Goal: Download file/media: Download file/media

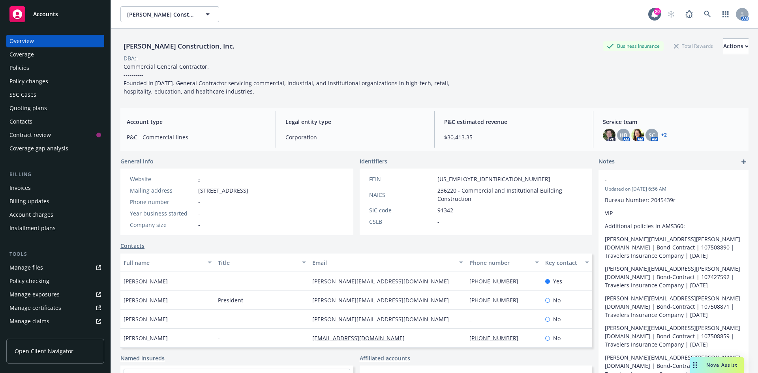
click at [54, 15] on span "Accounts" at bounding box center [45, 14] width 25 height 6
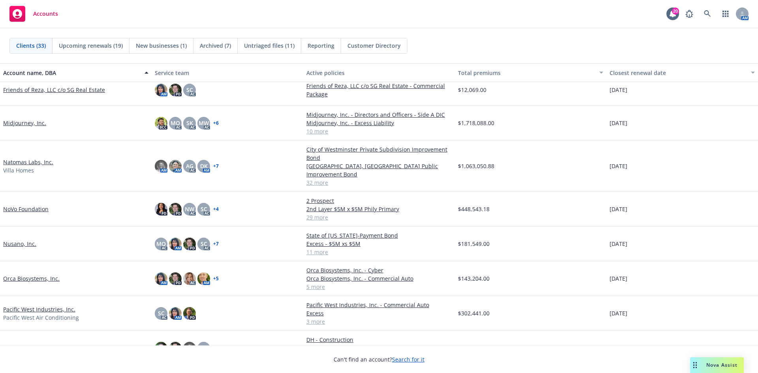
scroll to position [473, 0]
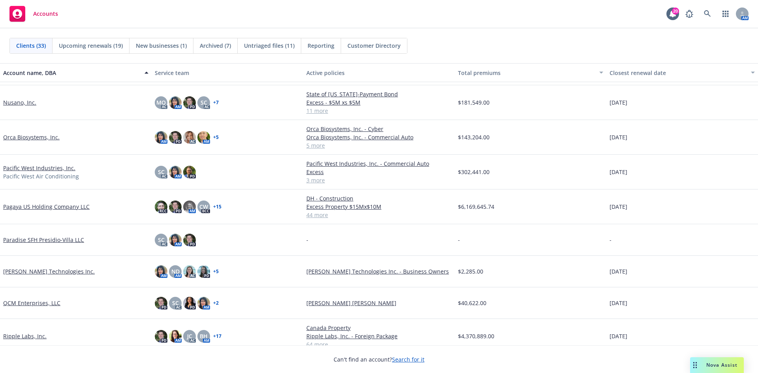
click at [39, 165] on link "Pacific West Industries, Inc." at bounding box center [39, 168] width 72 height 8
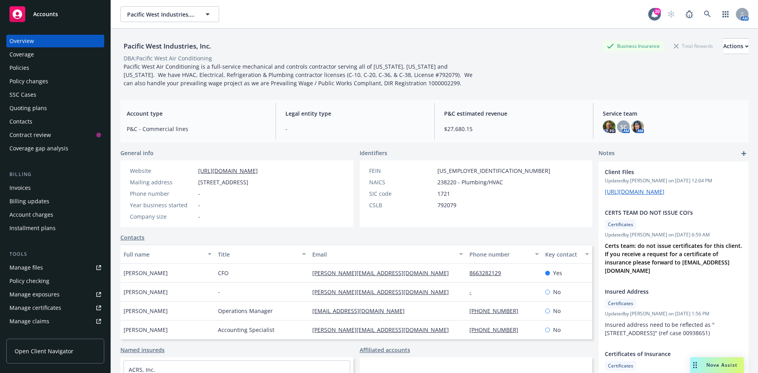
click at [46, 74] on div "Overview Coverage Policies Policy changes SSC Cases Quoting plans Contacts Cont…" at bounding box center [55, 95] width 98 height 120
click at [46, 70] on div "Policies" at bounding box center [55, 68] width 92 height 13
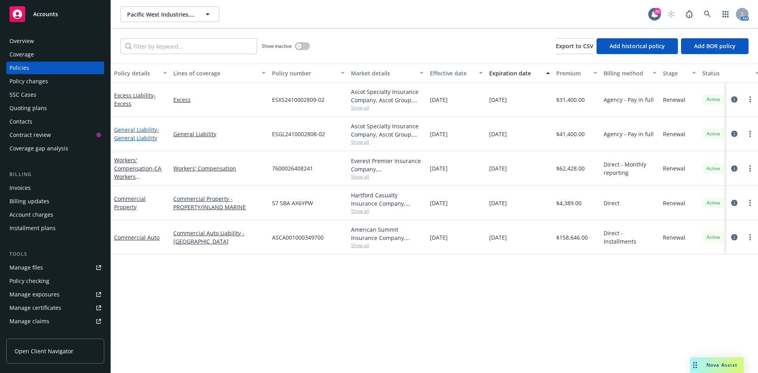
click at [135, 137] on span "- General Liability" at bounding box center [136, 134] width 45 height 16
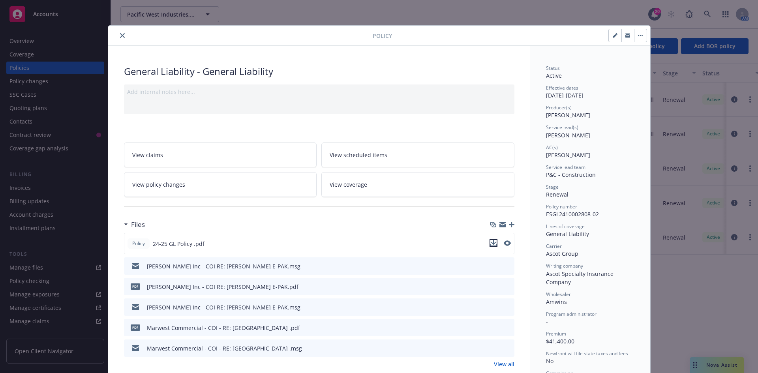
click at [490, 241] on icon "download file" at bounding box center [492, 242] width 5 height 5
click at [120, 34] on icon "close" at bounding box center [122, 35] width 5 height 5
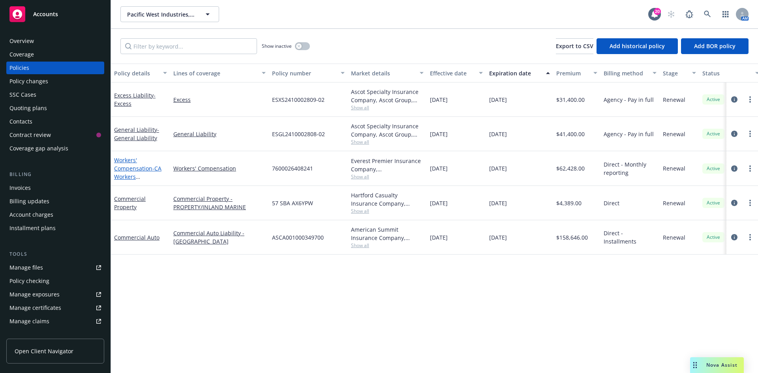
click at [139, 167] on link "Workers' Compensation - CA Workers Compensation" at bounding box center [137, 172] width 47 height 32
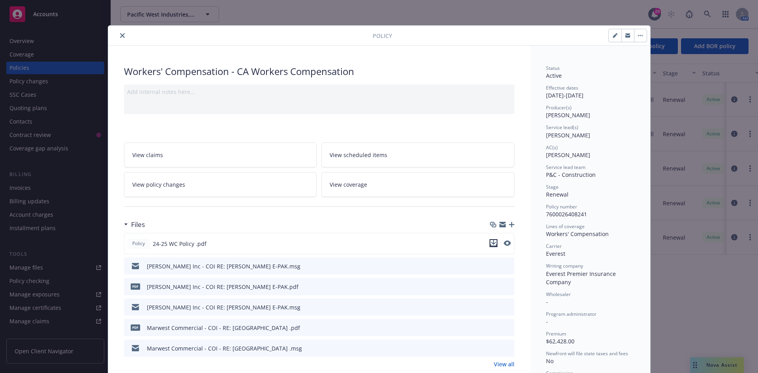
click at [490, 242] on icon "download file" at bounding box center [493, 243] width 6 height 6
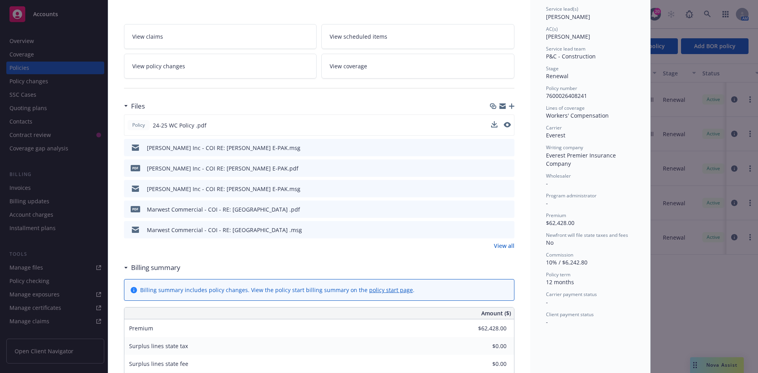
scroll to position [79, 0]
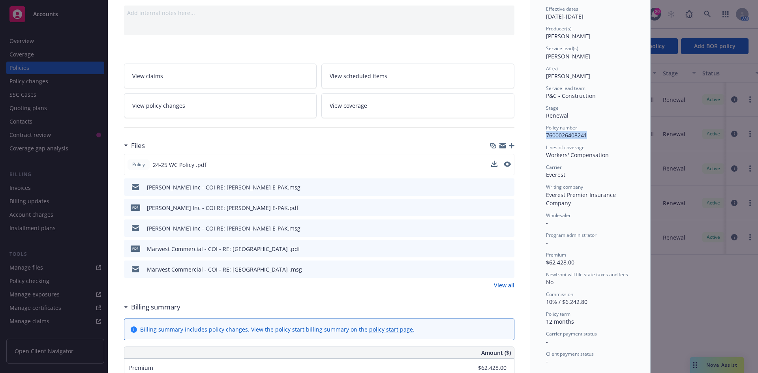
drag, startPoint x: 543, startPoint y: 134, endPoint x: 591, endPoint y: 135, distance: 48.5
click at [591, 135] on div "Policy number 7600026408241" at bounding box center [590, 131] width 88 height 15
copy span "7600026408241"
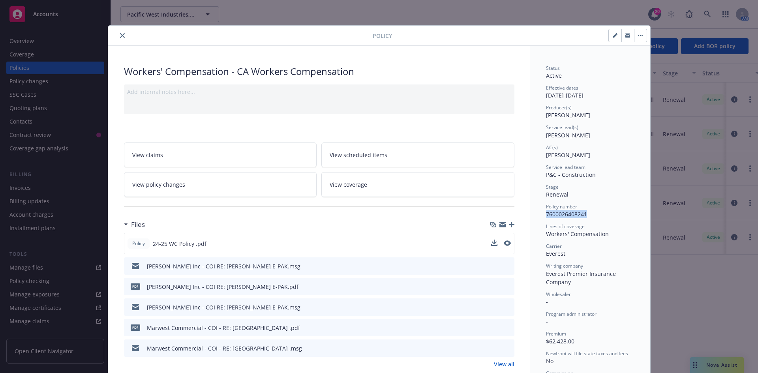
click at [120, 35] on icon "close" at bounding box center [122, 35] width 5 height 5
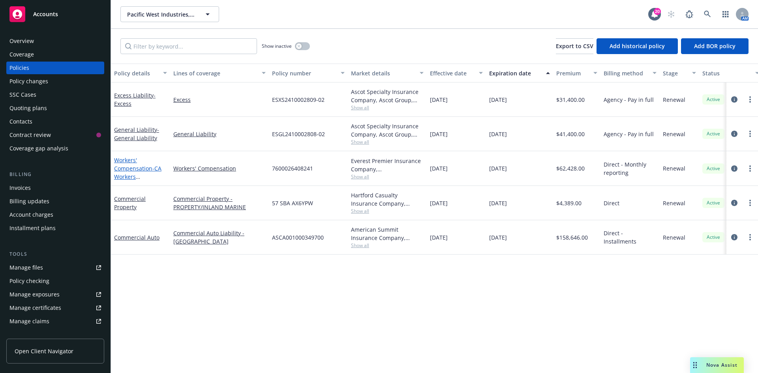
click at [131, 168] on link "Workers' Compensation - CA Workers Compensation" at bounding box center [137, 172] width 47 height 32
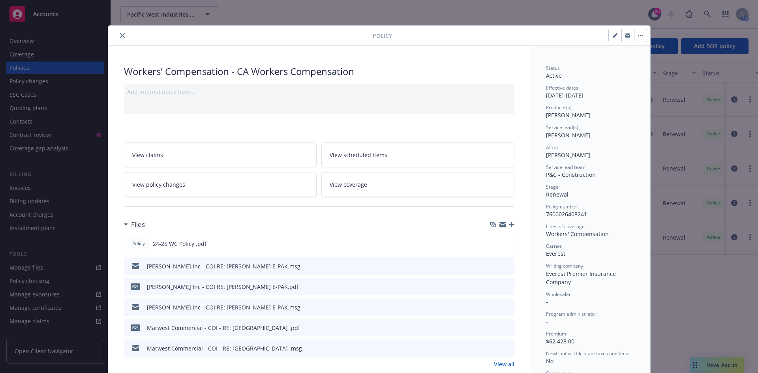
scroll to position [24, 0]
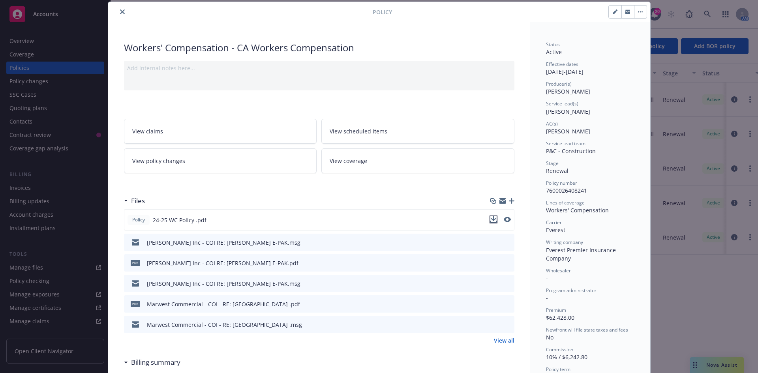
click at [490, 220] on icon "download file" at bounding box center [493, 219] width 6 height 6
click at [118, 9] on button "close" at bounding box center [122, 11] width 9 height 9
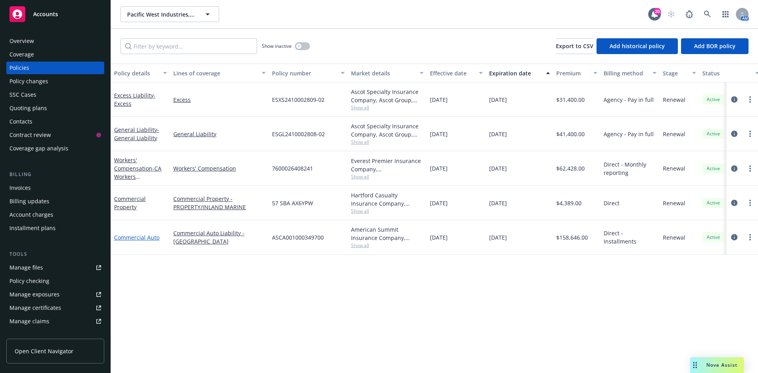
click at [131, 239] on link "Commercial Auto" at bounding box center [136, 237] width 45 height 7
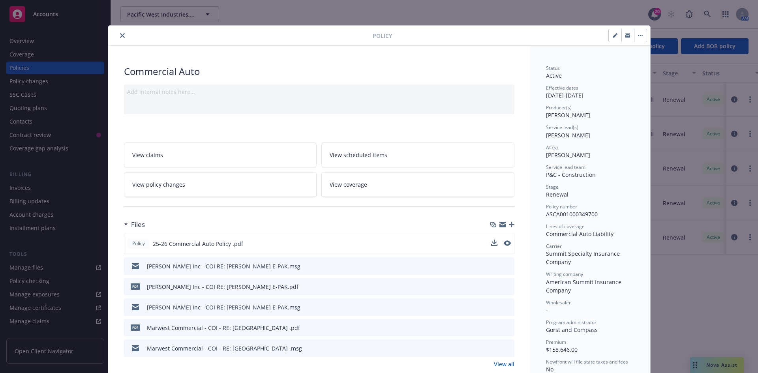
click at [487, 243] on div "Policy 25-26 Commercial Auto Policy .pdf" at bounding box center [319, 243] width 390 height 21
click at [491, 243] on icon "download file" at bounding box center [492, 242] width 5 height 5
